Goal: Transaction & Acquisition: Register for event/course

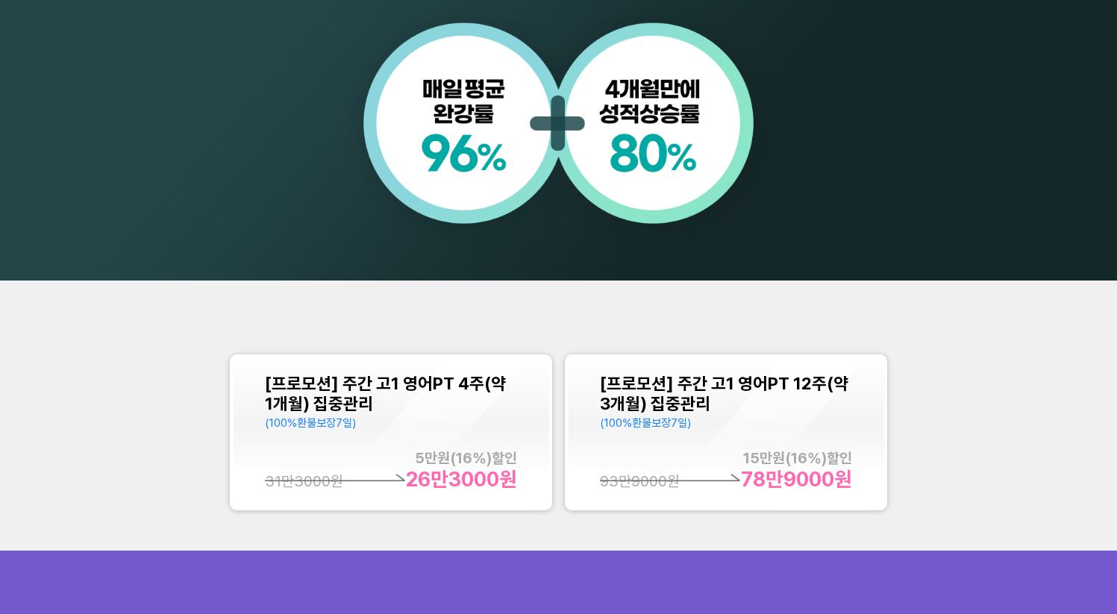
scroll to position [1369, 0]
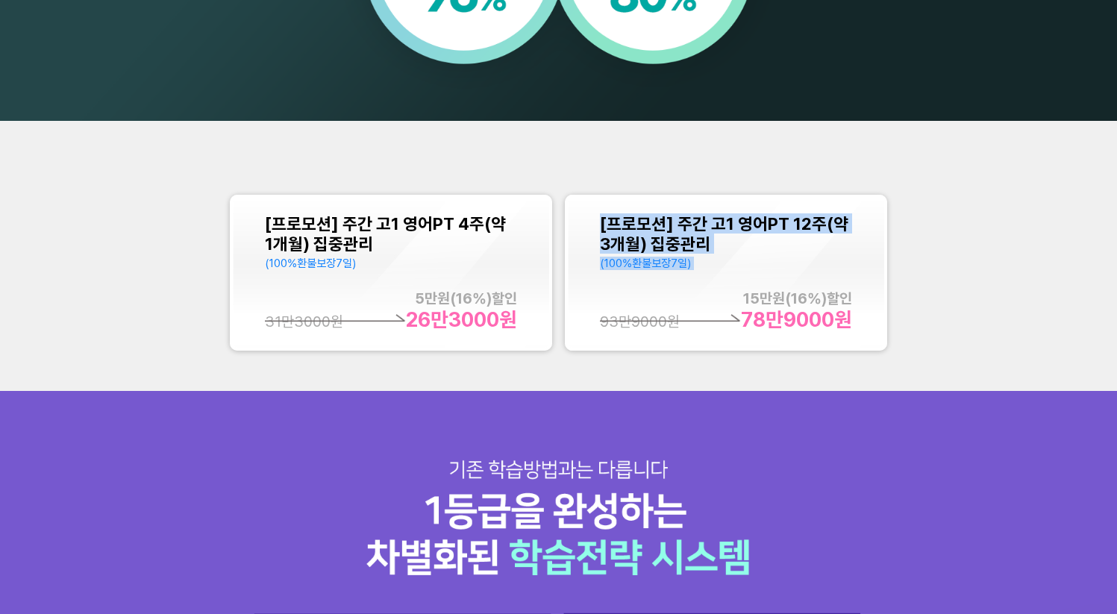
drag, startPoint x: 961, startPoint y: 150, endPoint x: 979, endPoint y: 301, distance: 151.9
click at [979, 301] on div "[프로모션] 주간 고1 영어PT 4주(약 1개월) 집중관리 (100%환불보장 7 일) 5만 원( 16 %)할인 26만3000 원 31만3000…" at bounding box center [558, 256] width 1117 height 270
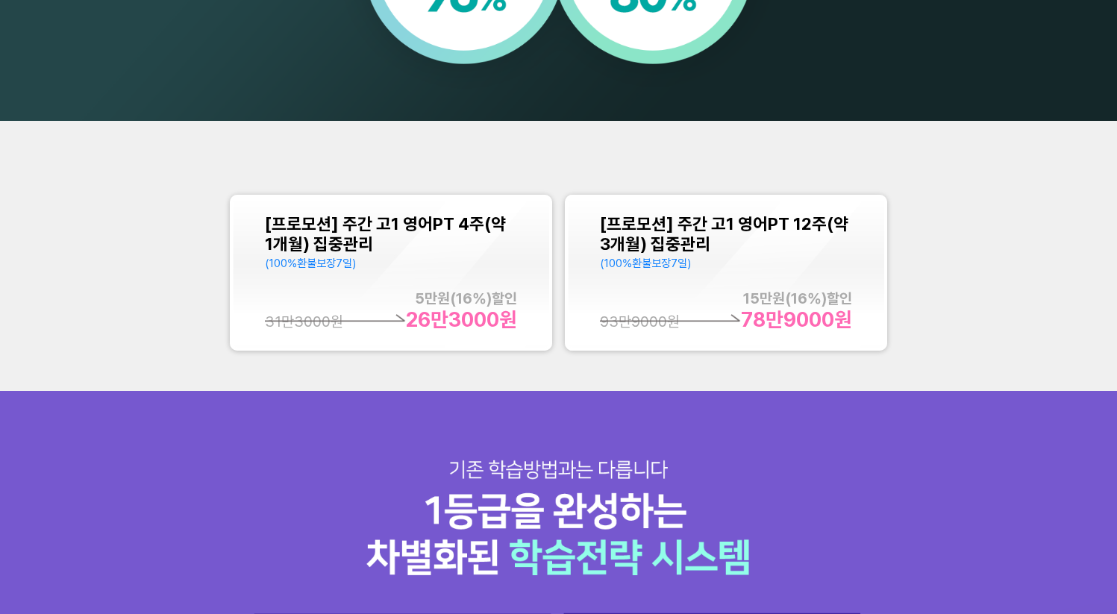
click at [979, 307] on div "[프로모션] 주간 고1 영어PT 4주(약 1개월) 집중관리 (100%환불보장 7 일) 5만 원( 16 %)할인 26만3000 원 31만3000…" at bounding box center [558, 256] width 1117 height 270
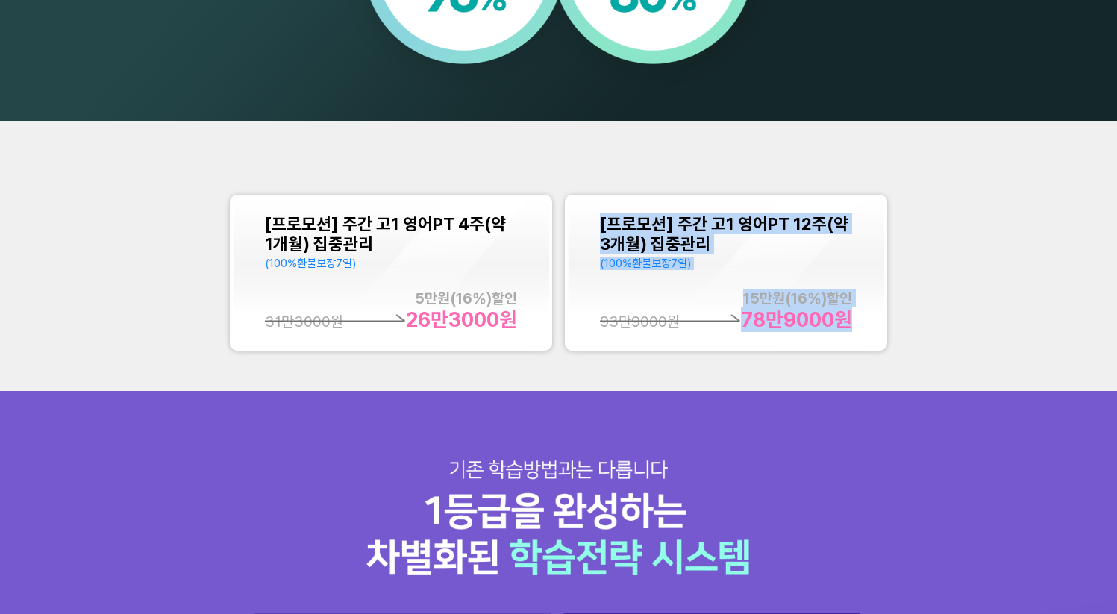
drag, startPoint x: 959, startPoint y: 158, endPoint x: 976, endPoint y: 343, distance: 185.1
click at [976, 339] on div "[프로모션] 주간 고1 영어PT 4주(약 1개월) 집중관리 (100%환불보장 7 일) 5만 원( 16 %)할인 26만3000 원 31만3000…" at bounding box center [558, 256] width 1117 height 270
click at [975, 346] on div "[프로모션] 주간 고1 영어PT 4주(약 1개월) 집중관리 (100%환불보장 7 일) 5만 원( 16 %)할인 26만3000 원 31만3000…" at bounding box center [558, 256] width 1117 height 270
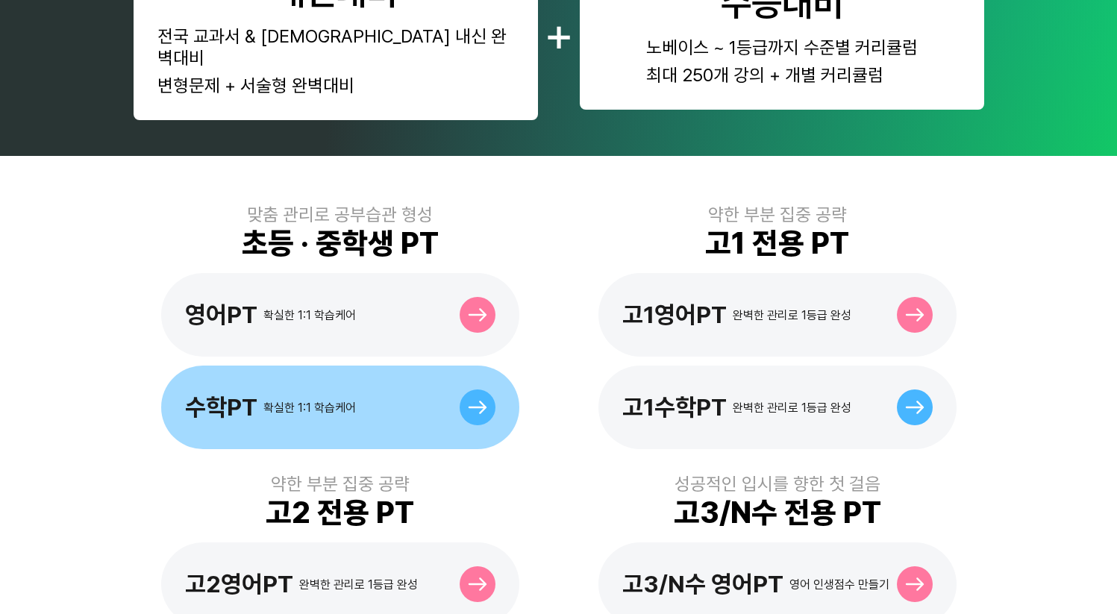
scroll to position [304, 0]
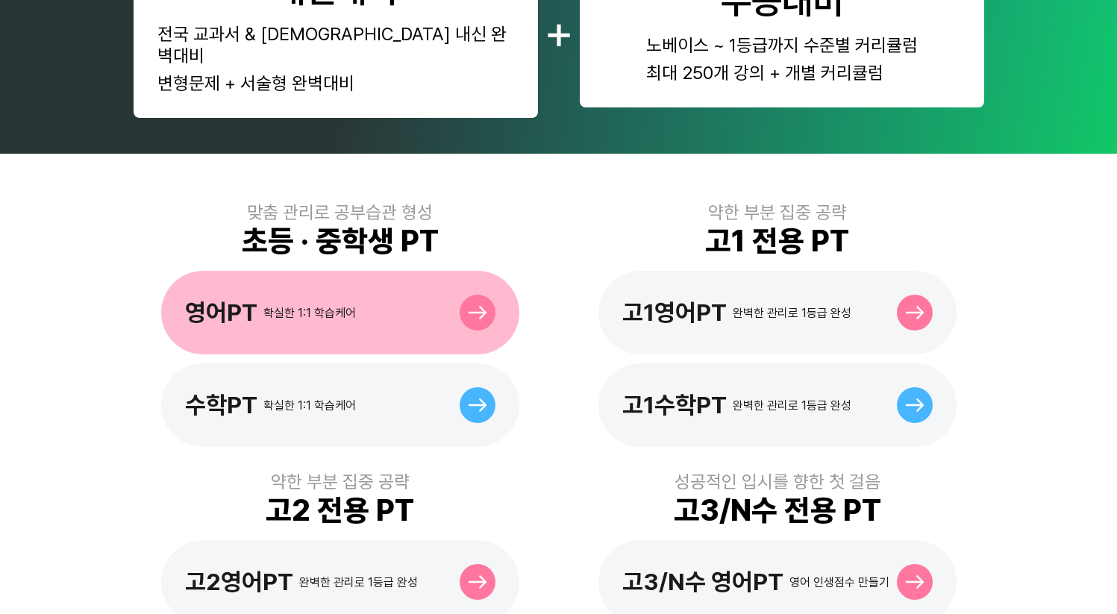
click at [392, 277] on div "영어PT 확실한 1:1 학습케어" at bounding box center [340, 313] width 358 height 84
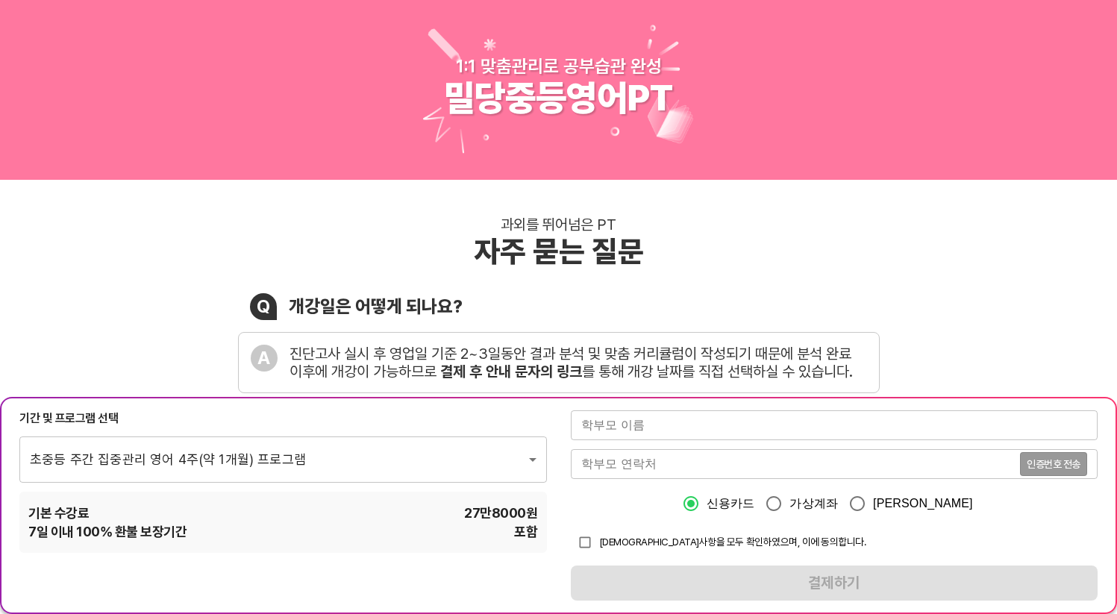
scroll to position [6, 0]
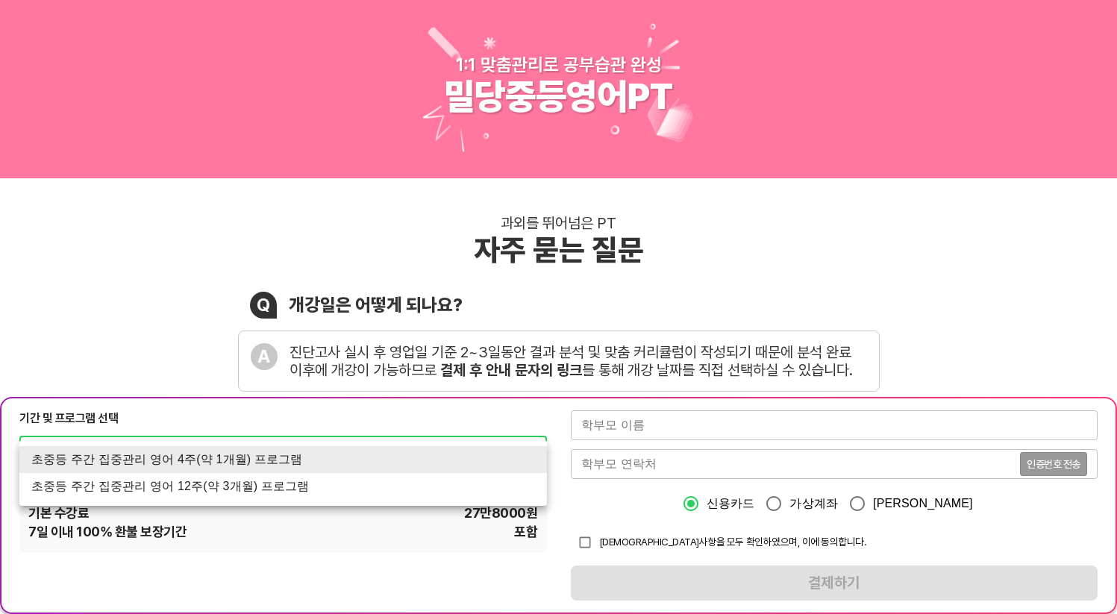
click at [340, 543] on div at bounding box center [558, 307] width 1117 height 614
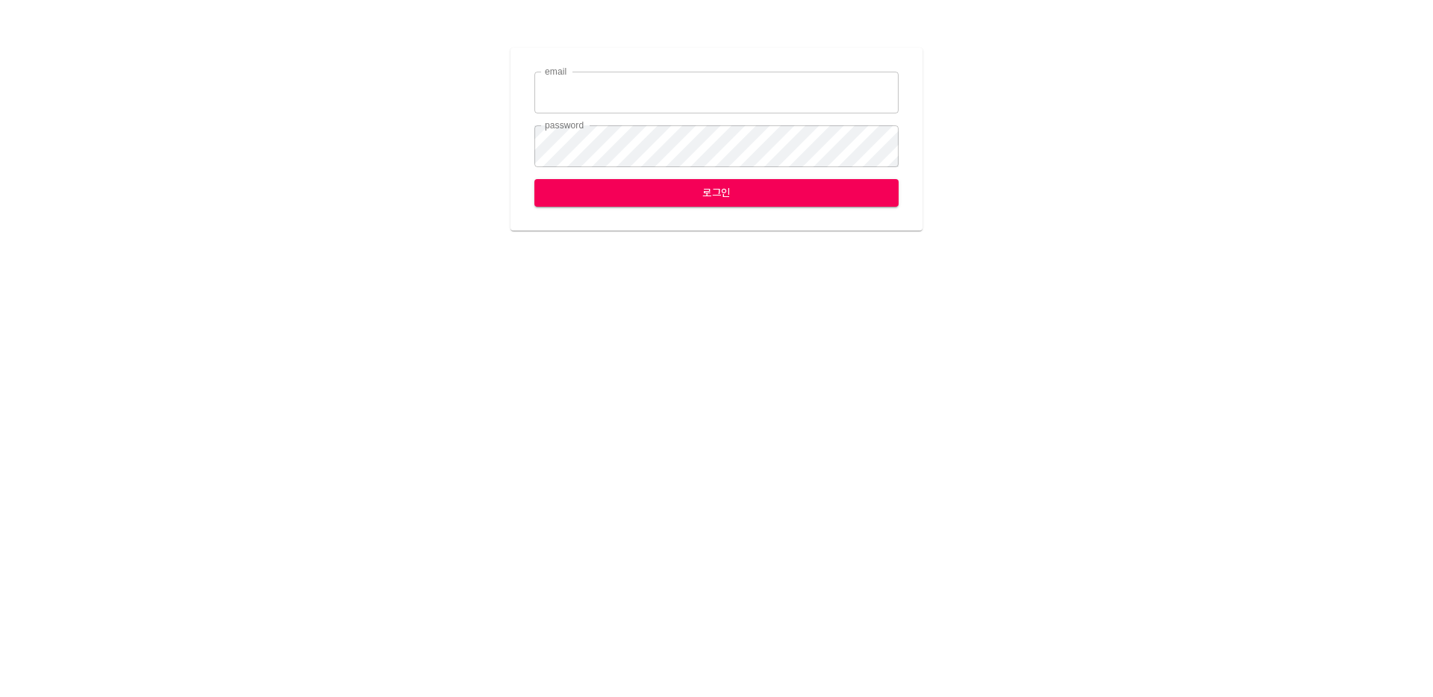
type input "leese2@ihateflyingbugs.com"
click at [622, 188] on span "로그인" at bounding box center [716, 193] width 340 height 19
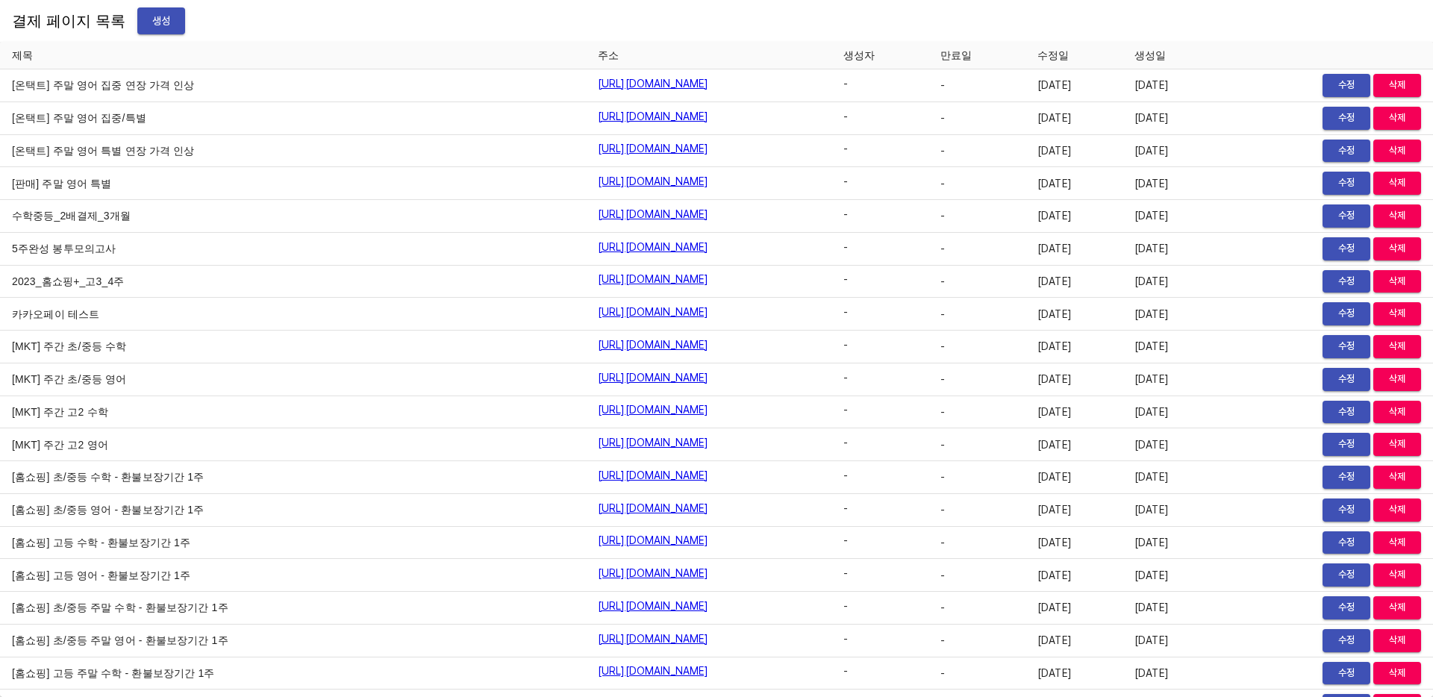
click at [389, 29] on div "결제 페이지 목록 생성" at bounding box center [716, 21] width 1433 height 42
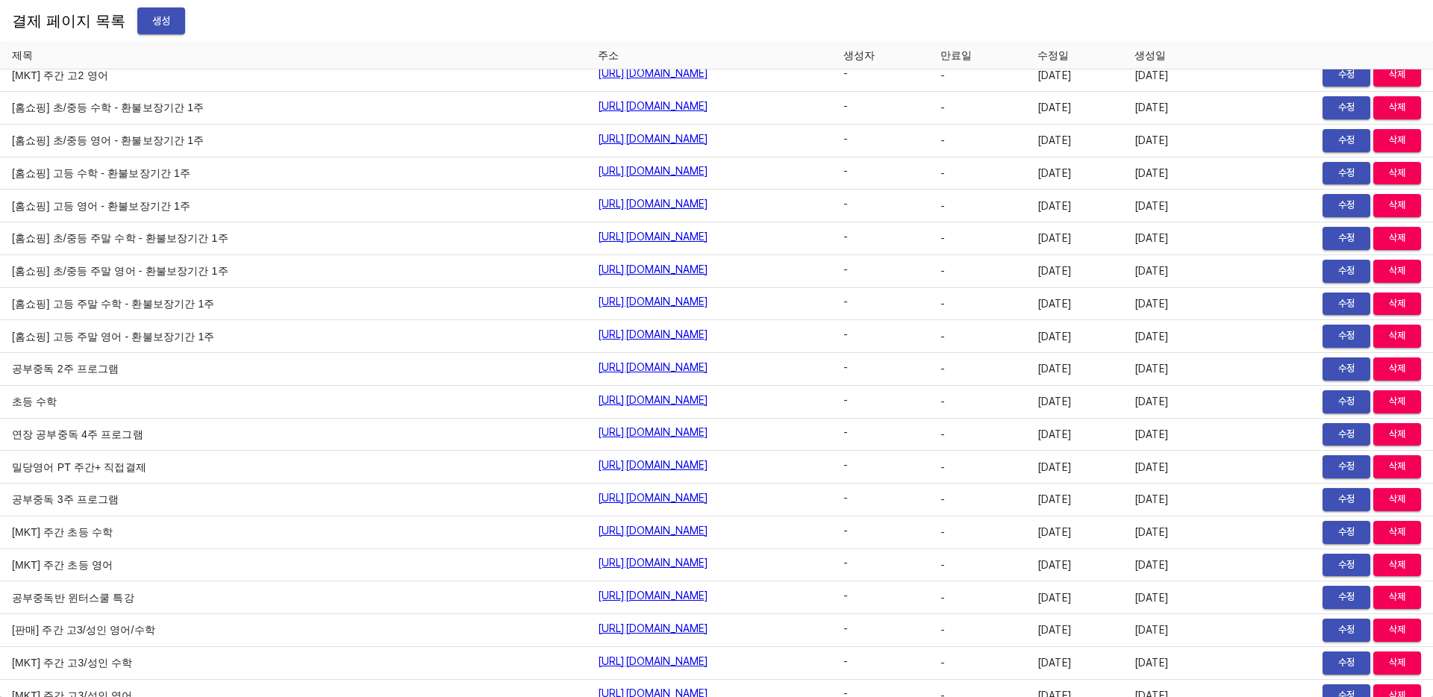
scroll to position [5757, 0]
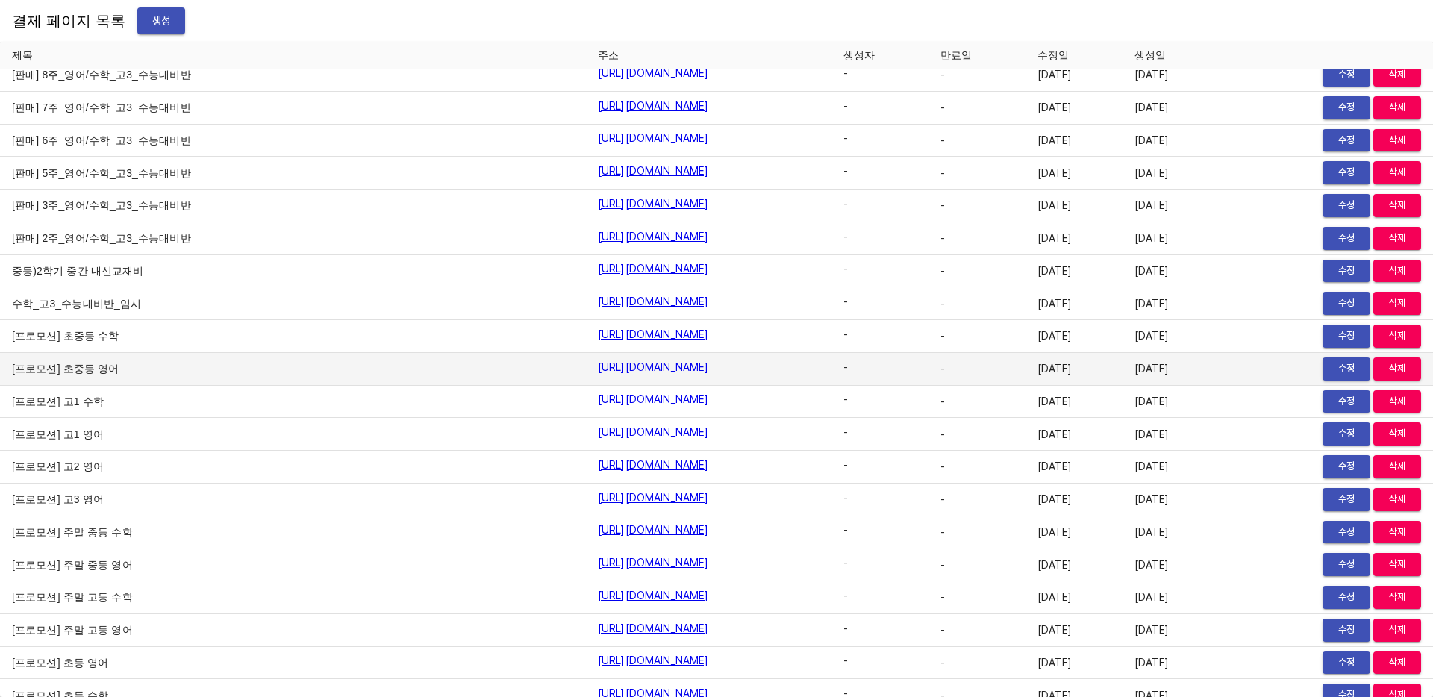
click at [598, 369] on link "https://payment.mildang.kr/9BsawHFWBODI4qDmiqjoC" at bounding box center [653, 367] width 111 height 15
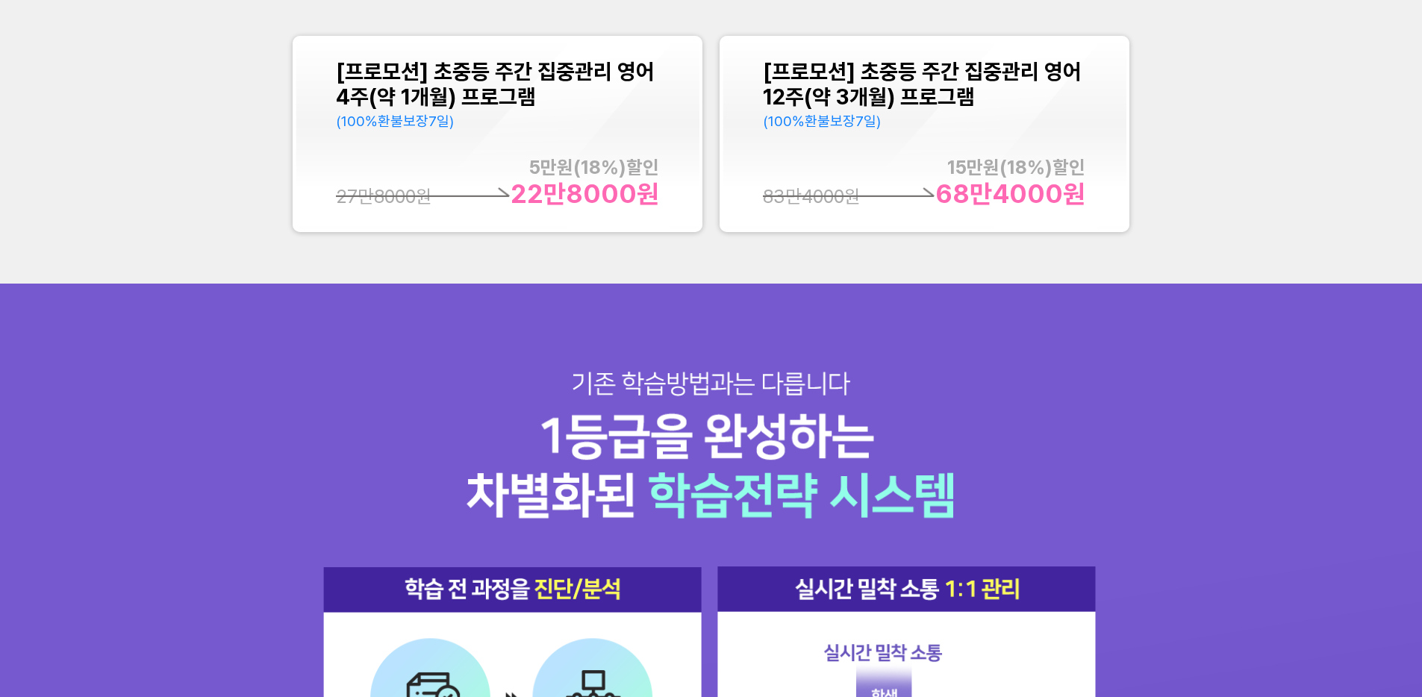
scroll to position [1932, 0]
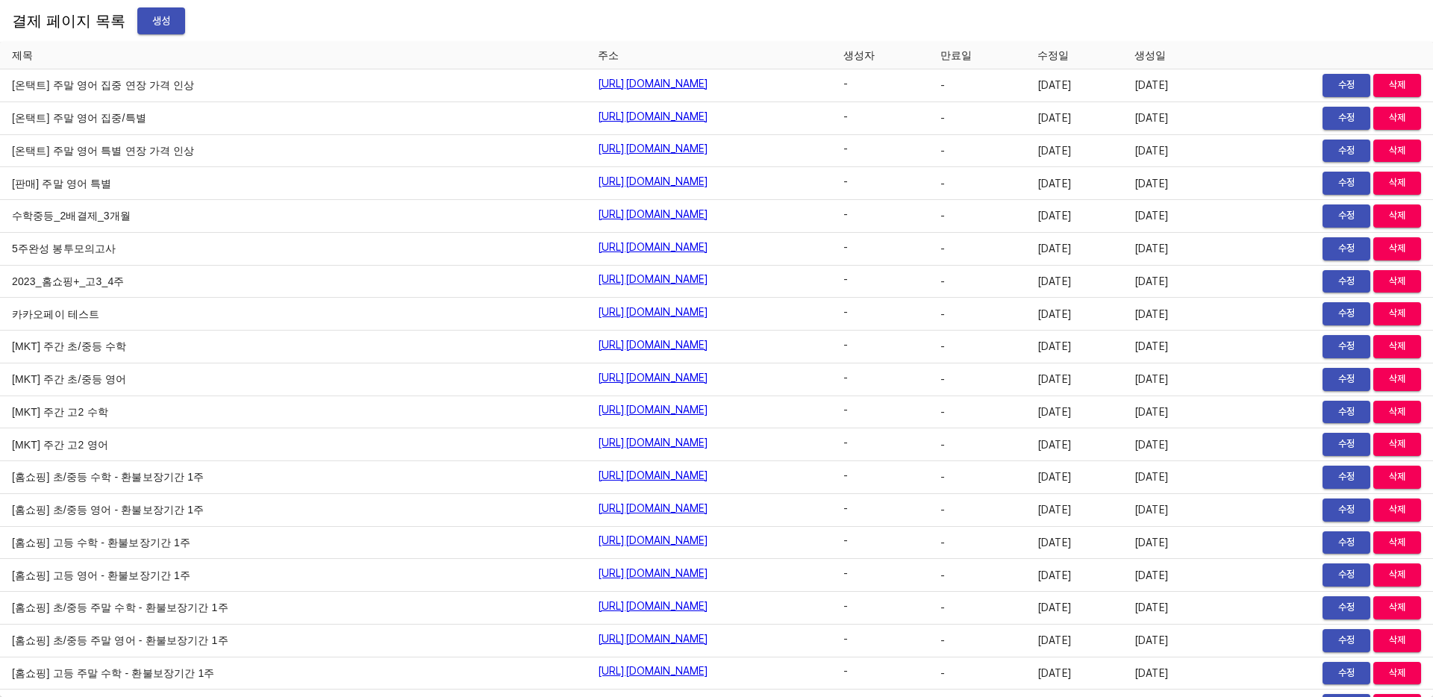
click at [708, 29] on div "결제 페이지 목록 생성" at bounding box center [716, 21] width 1433 height 42
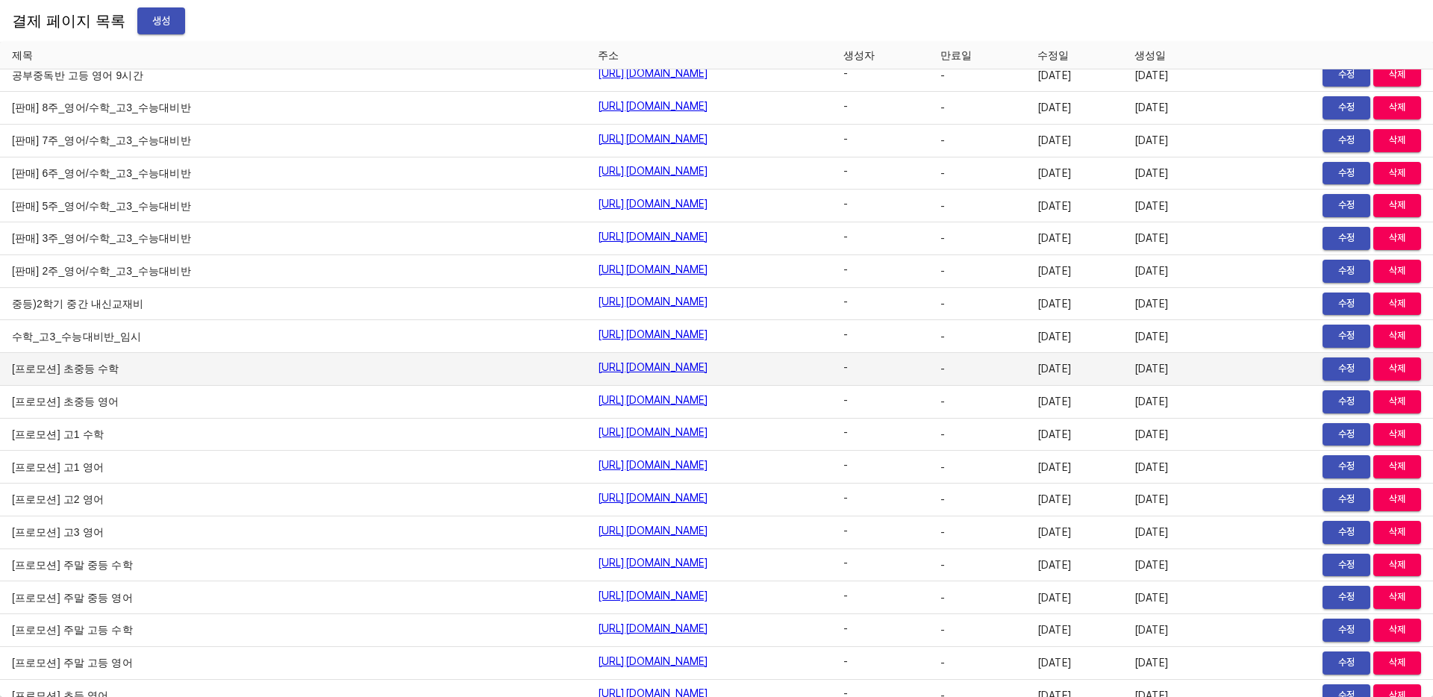
click at [598, 366] on link "https://payment.mildang.kr/7u90qu_Alm0cTK2sDlPXb" at bounding box center [653, 367] width 111 height 15
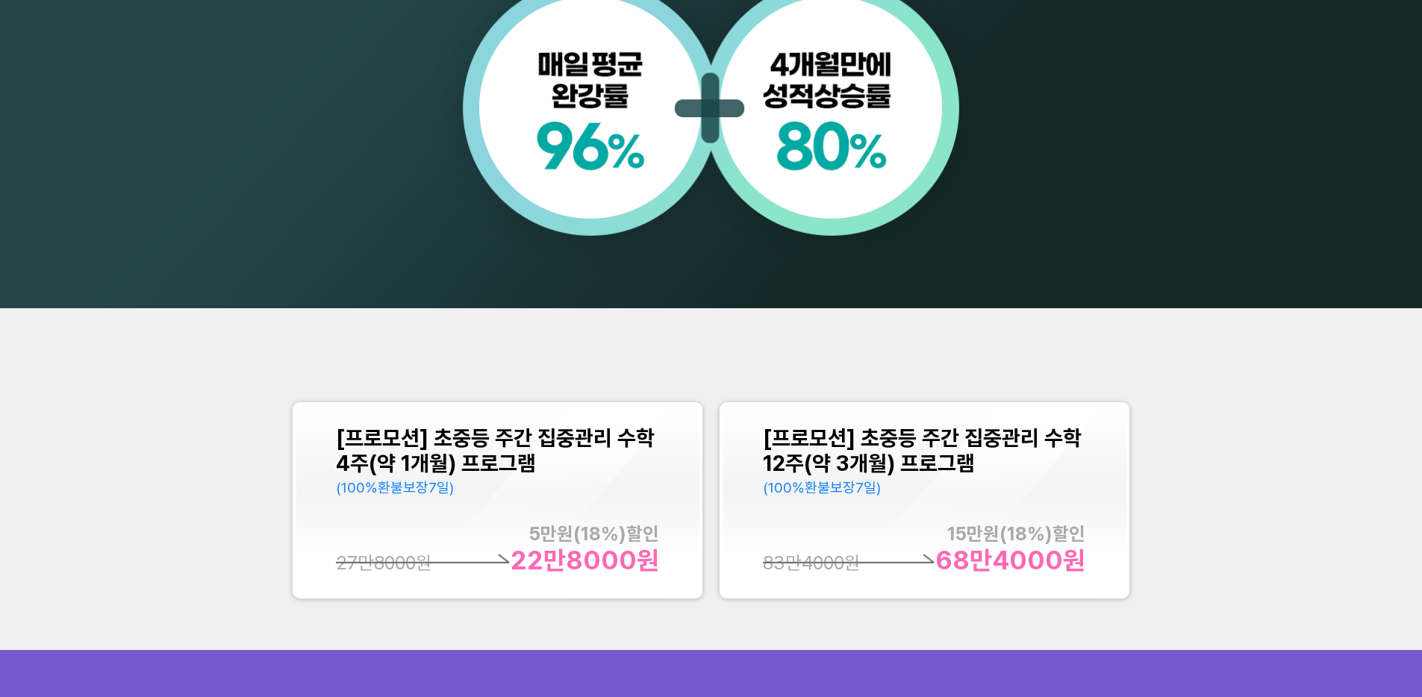
scroll to position [1590, 0]
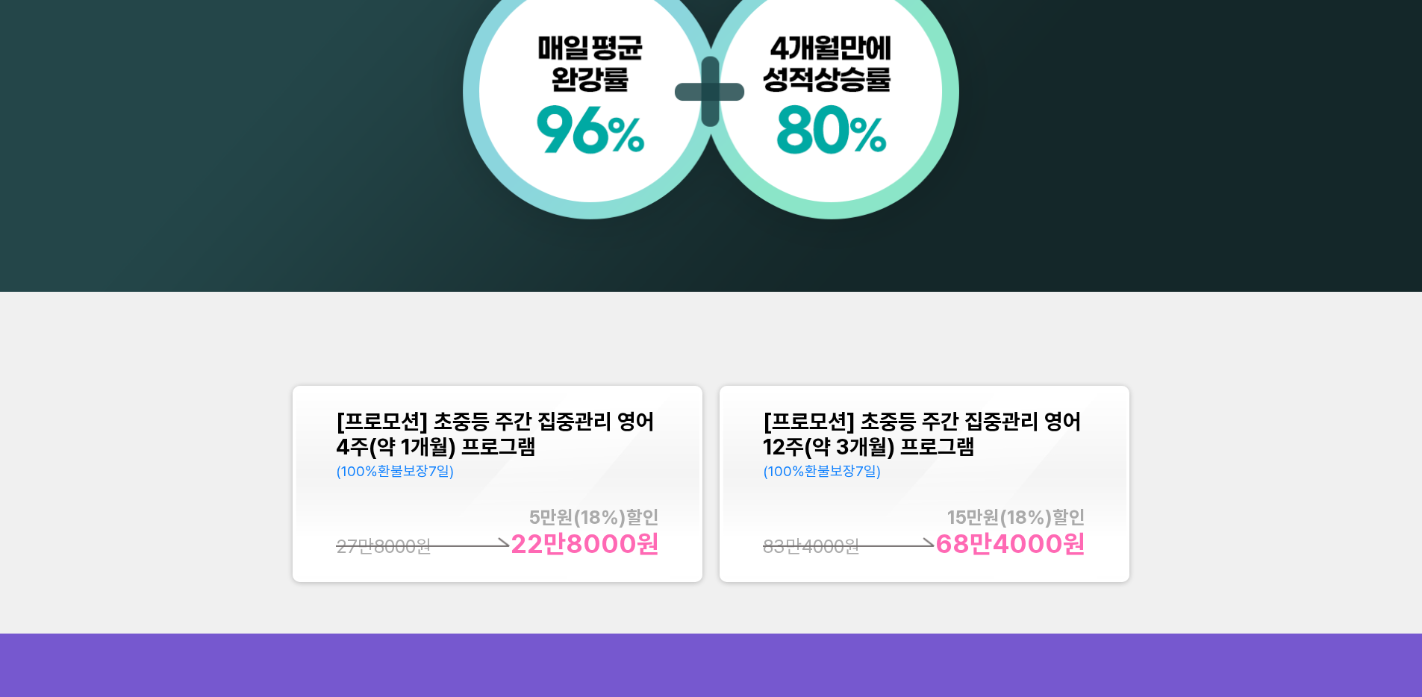
scroll to position [1741, 0]
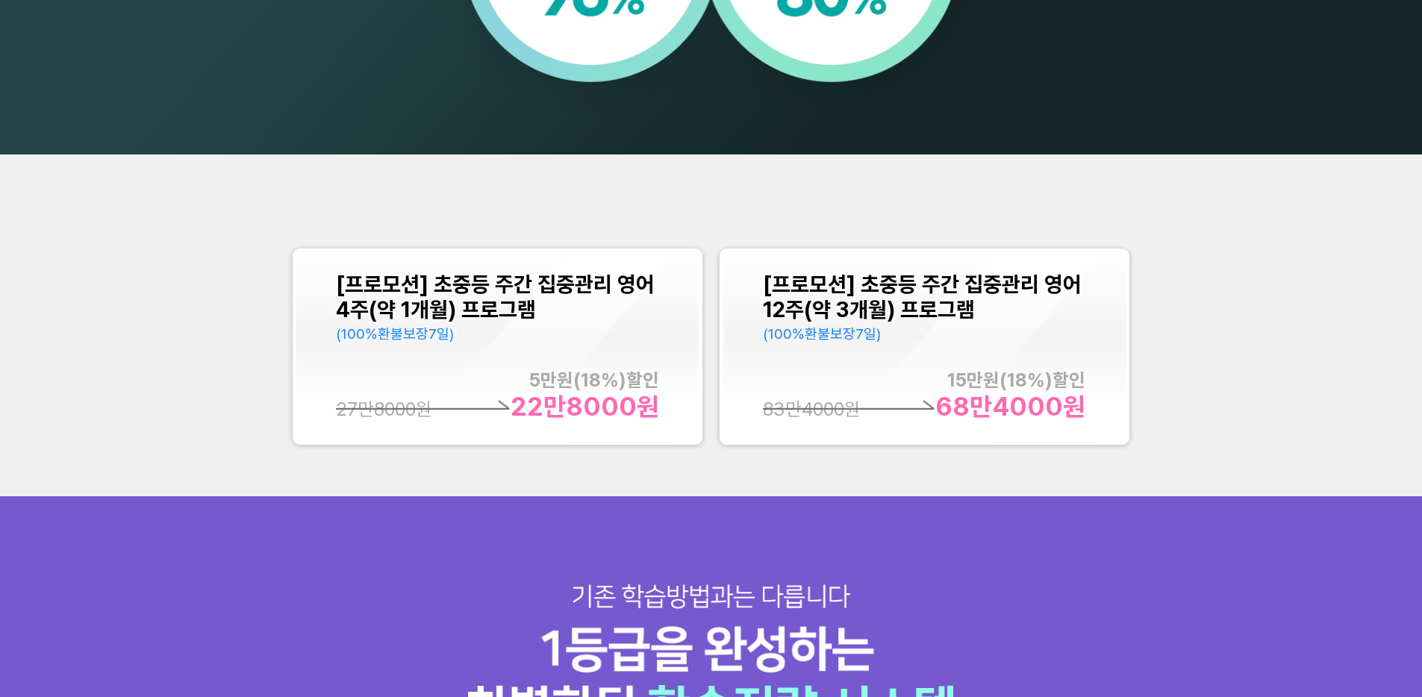
click at [589, 360] on div "[프로모션] 초중등 주간 집중관리 영어 4주(약 1개월) 프로그램 (100%환불보장 7 일) 5만 원( 18 %)할인 22만8000 원 27만…" at bounding box center [497, 347] width 323 height 151
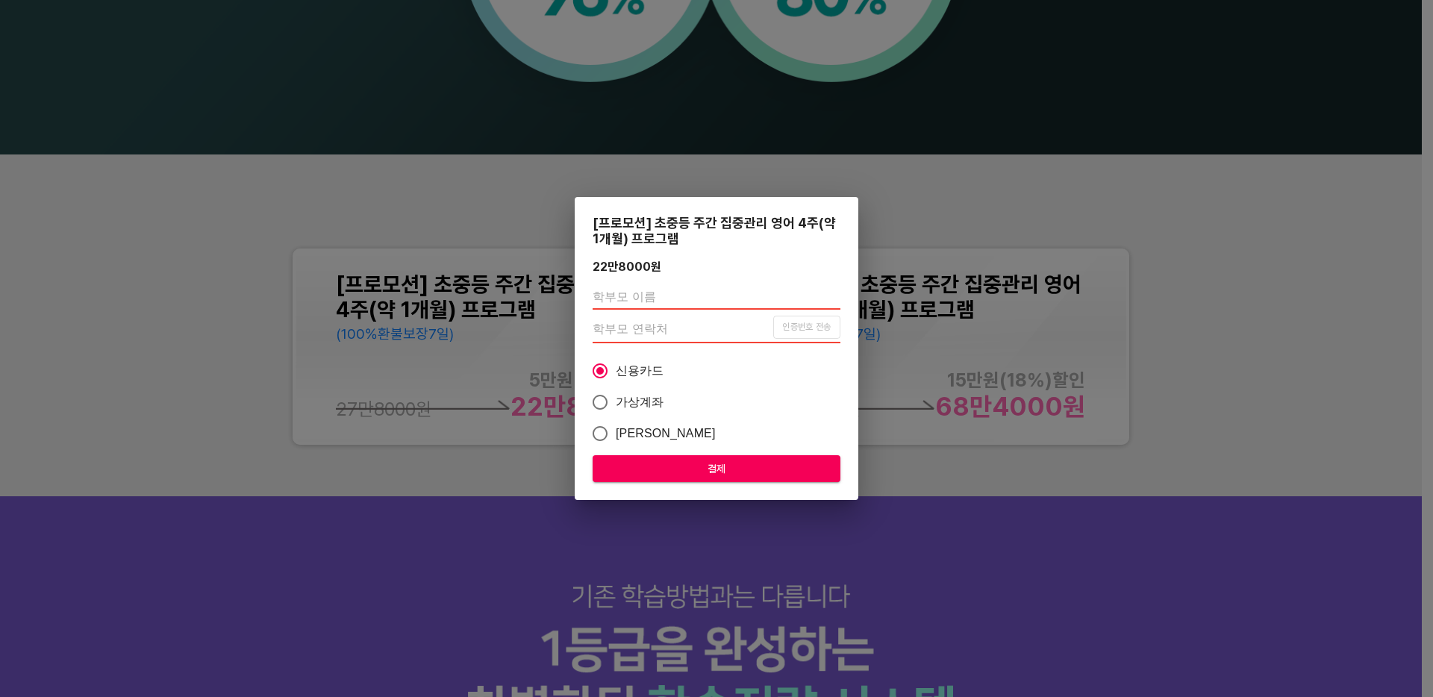
click at [268, 498] on div "[프로모션] 초중등 주간 집중관리 영어 4주(약 1개월) 프로그램 22만8000 원 인증번호 전송 신용카드 가상계좌 카카오페이 결제" at bounding box center [716, 348] width 1433 height 697
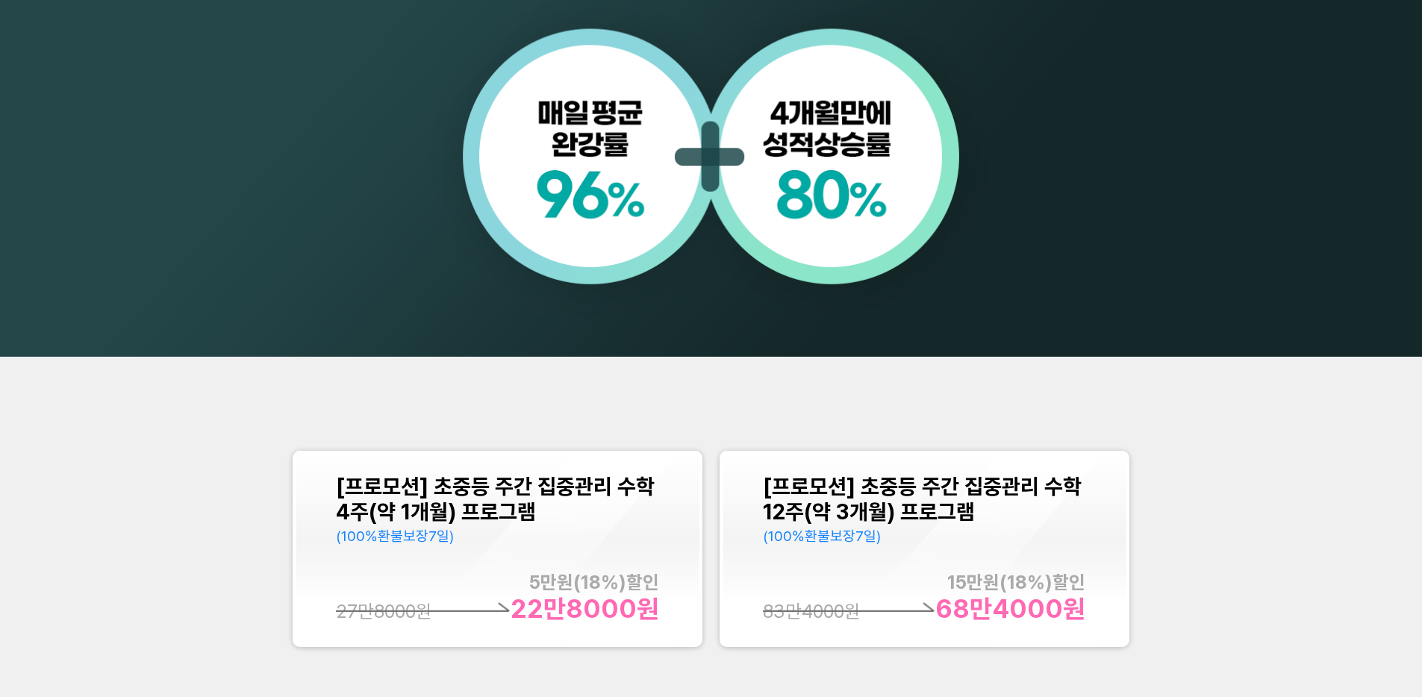
scroll to position [1585, 0]
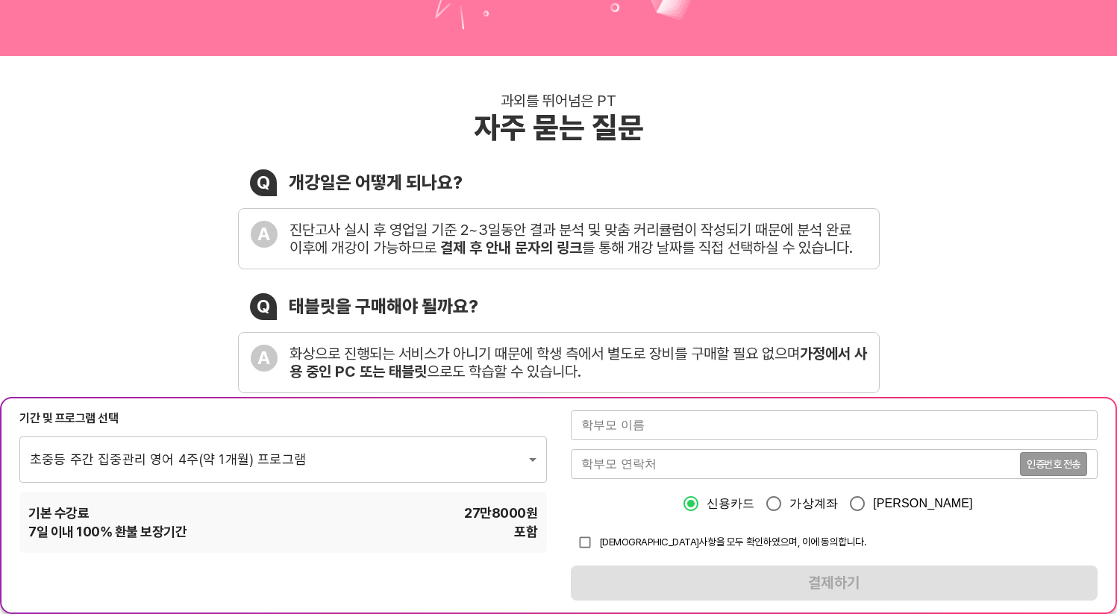
scroll to position [131, 0]
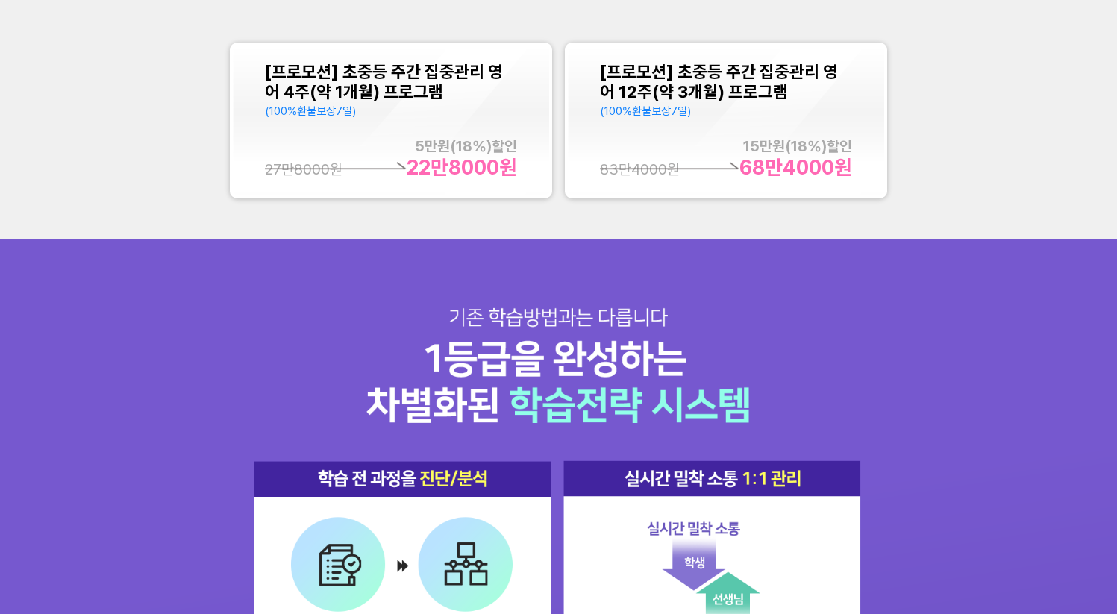
scroll to position [1520, 0]
